Goal: Transaction & Acquisition: Subscribe to service/newsletter

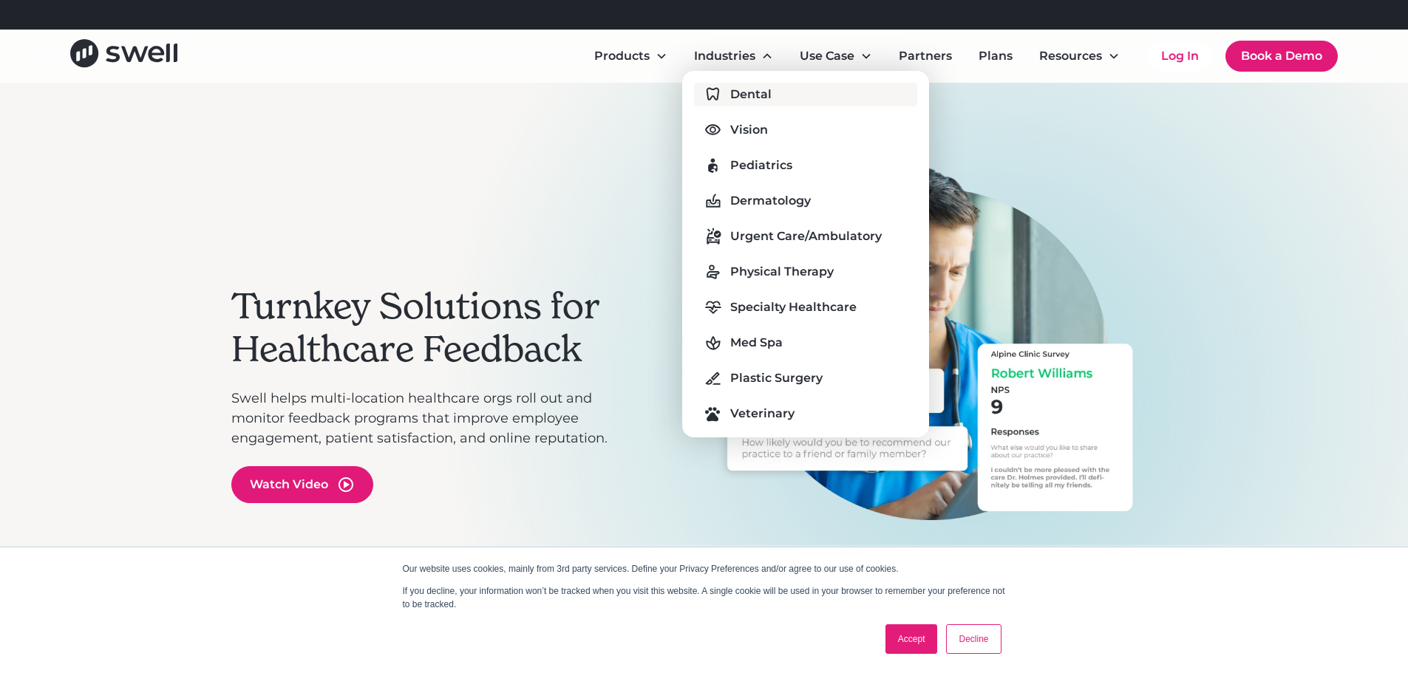
click at [742, 87] on div "Dental" at bounding box center [750, 95] width 41 height 18
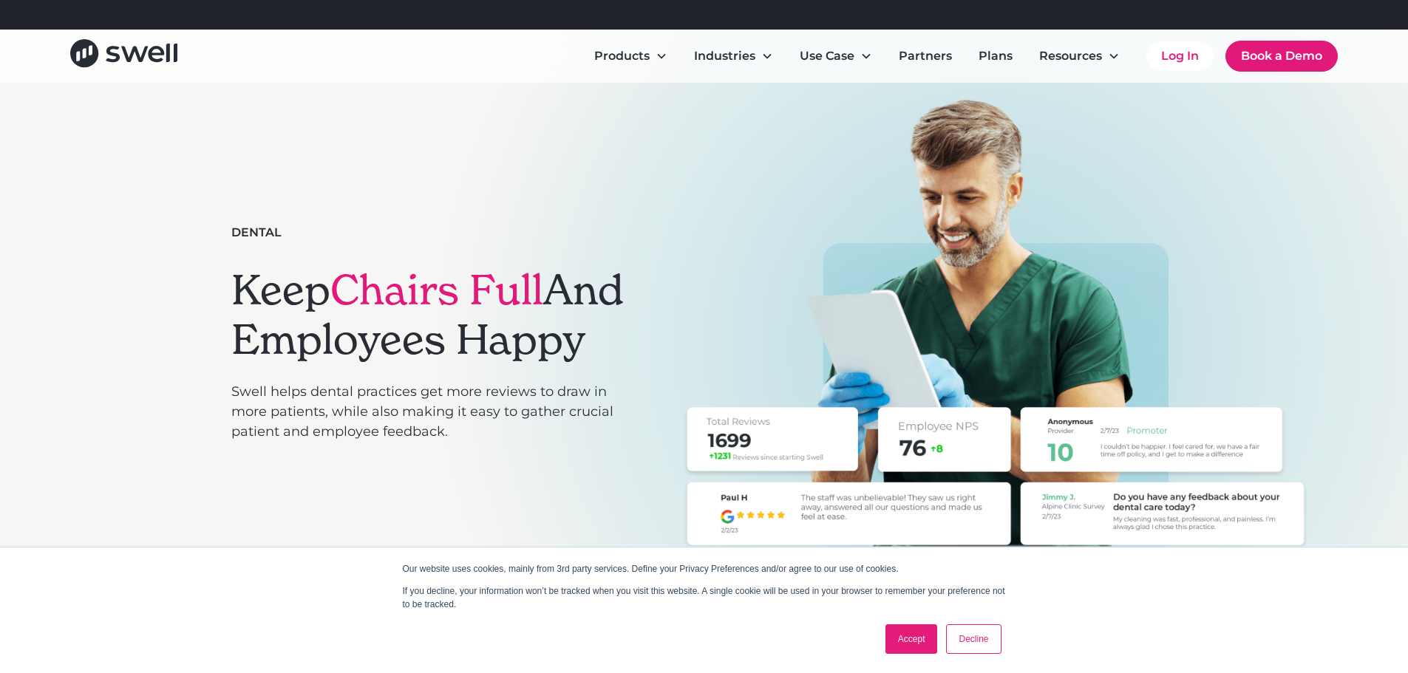
scroll to position [74, 0]
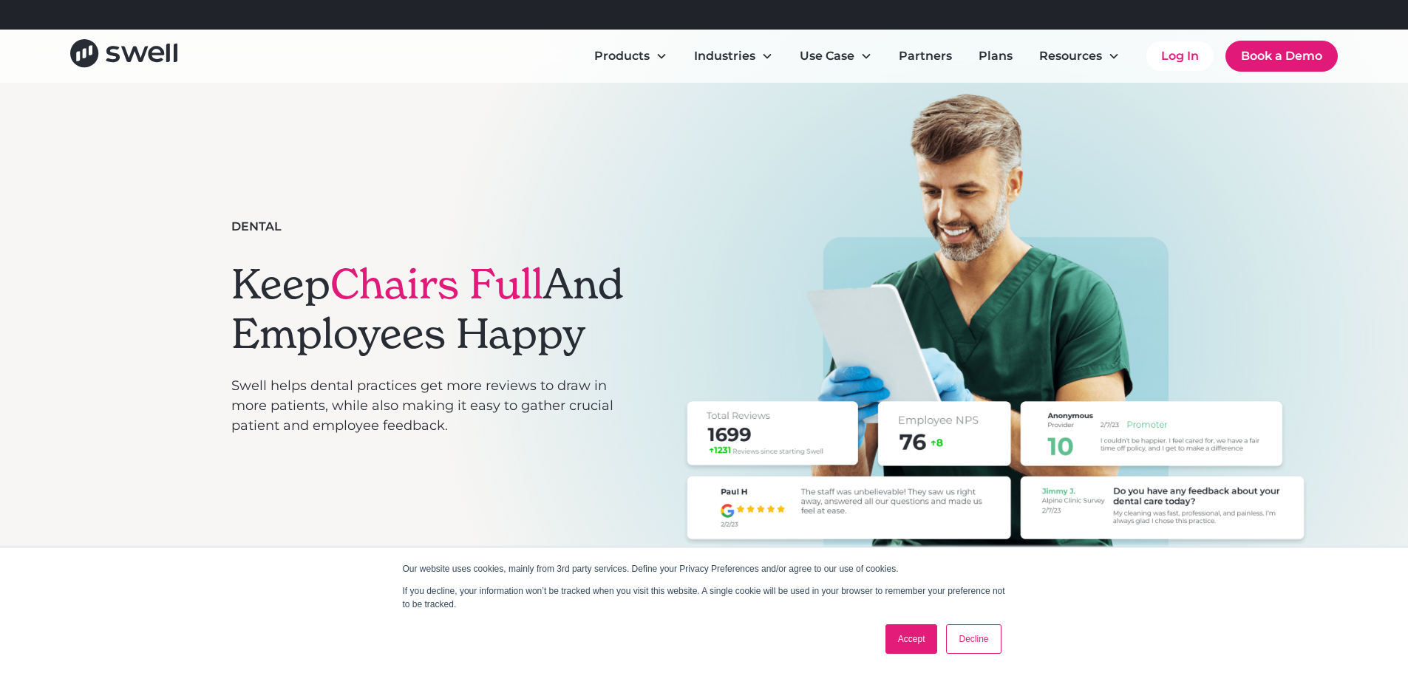
click at [967, 630] on link "Decline" at bounding box center [973, 640] width 55 height 30
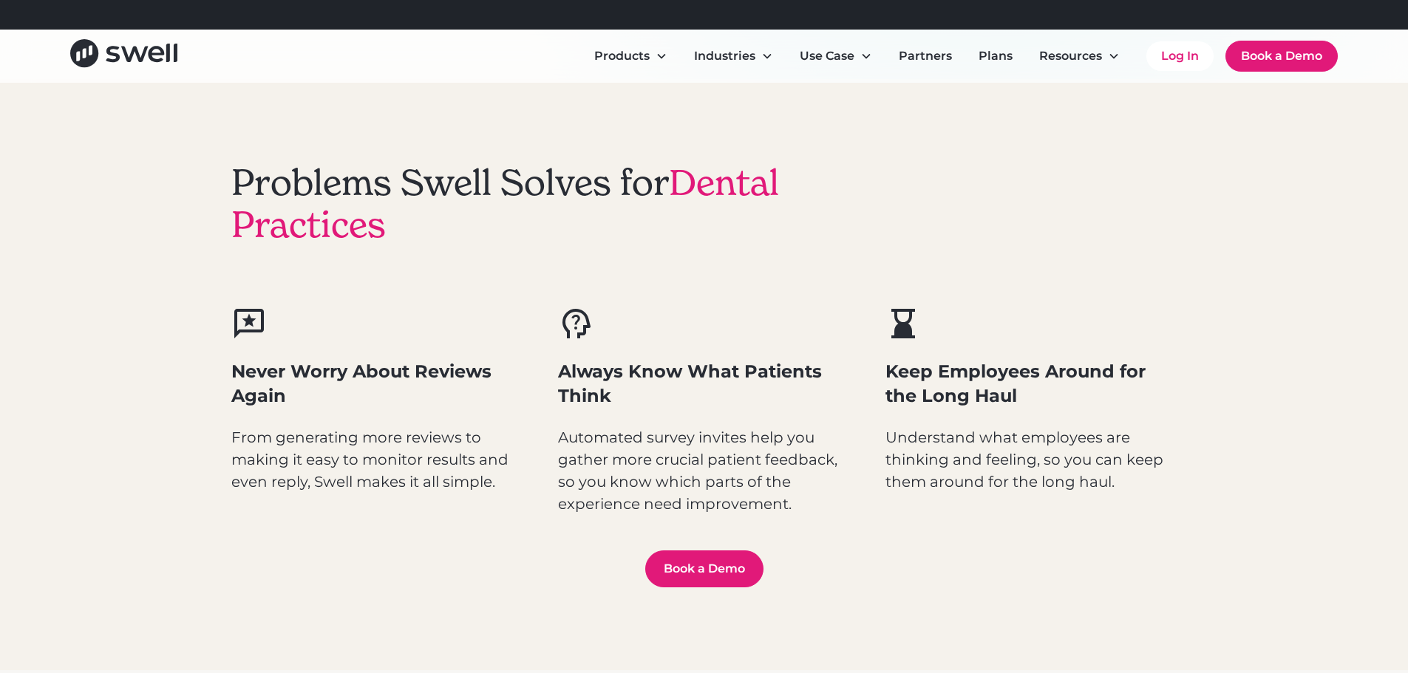
scroll to position [665, 0]
click at [998, 58] on link "Plans" at bounding box center [996, 56] width 58 height 30
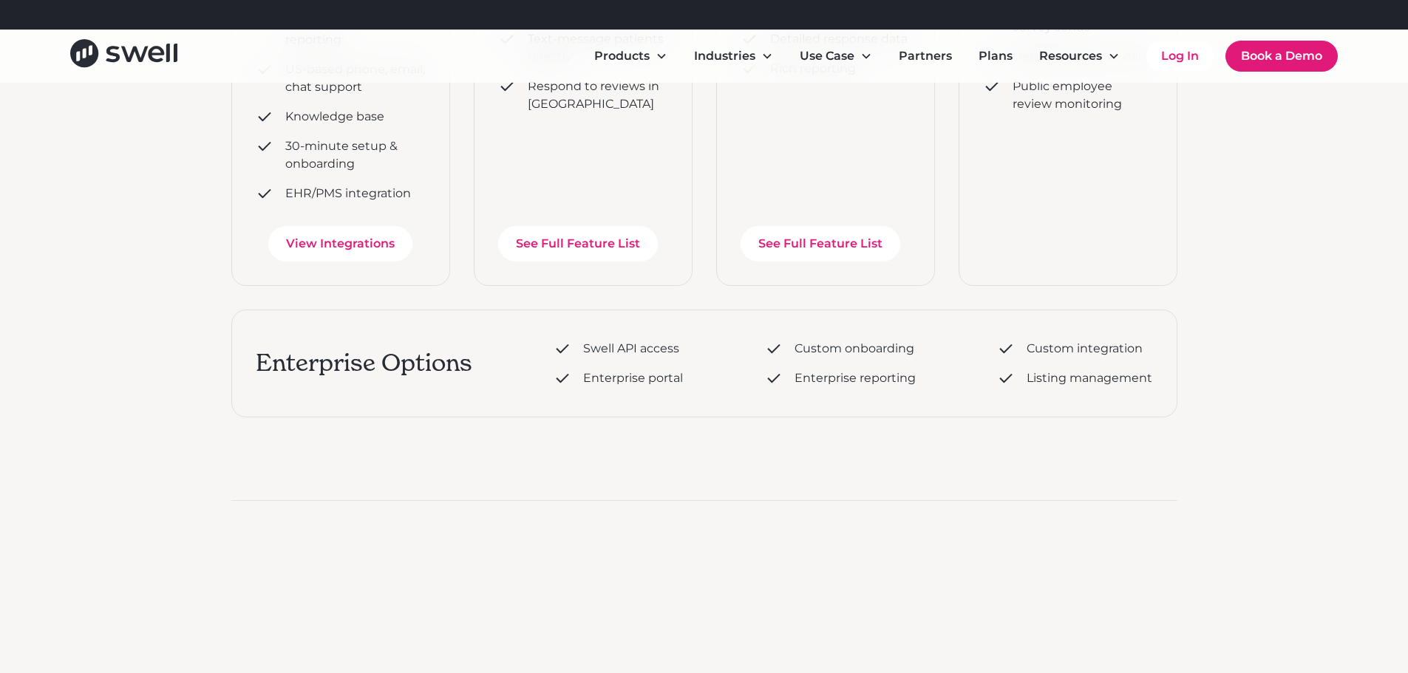
scroll to position [665, 0]
